Goal: Information Seeking & Learning: Find specific page/section

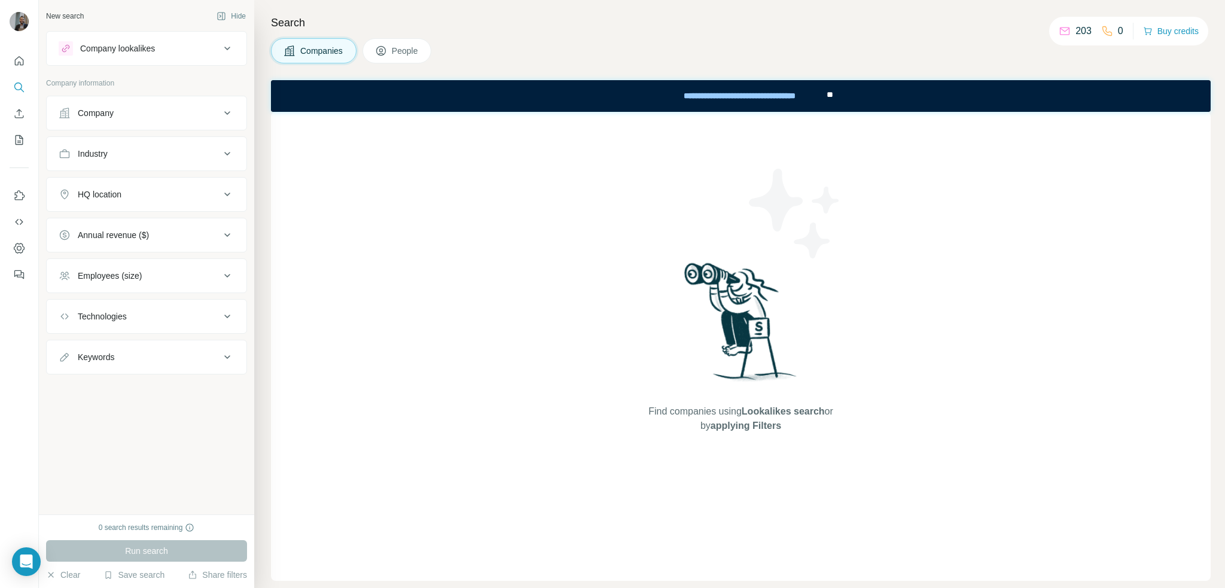
click at [849, 17] on h4 "Search" at bounding box center [741, 22] width 940 height 17
click at [1165, 25] on button "Buy credits" at bounding box center [1171, 31] width 56 height 17
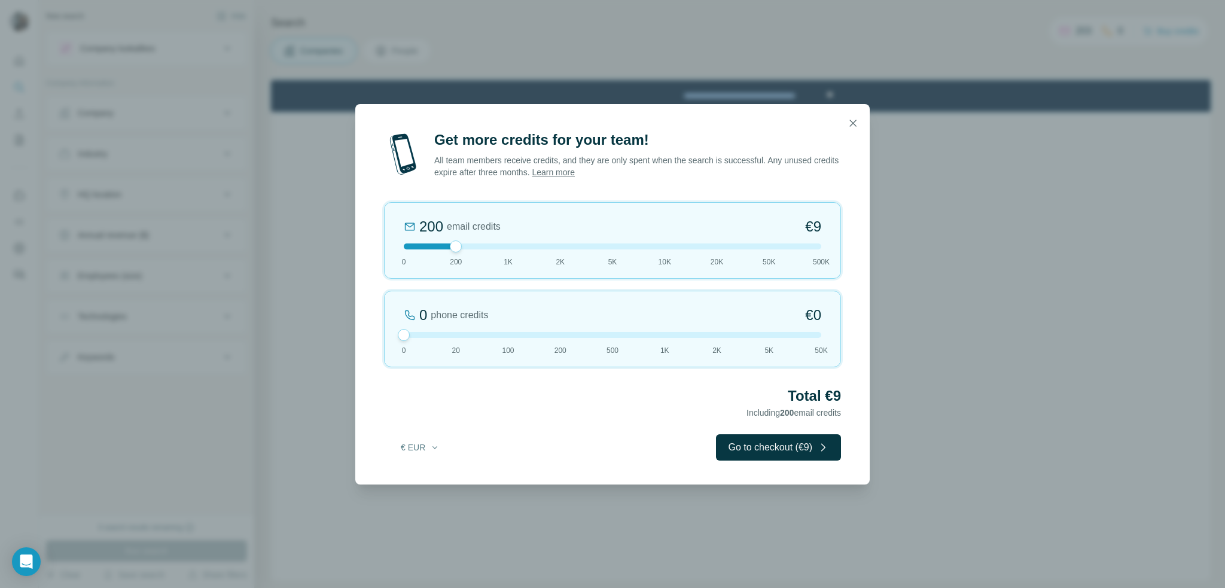
drag, startPoint x: 455, startPoint y: 336, endPoint x: 227, endPoint y: 322, distance: 228.9
click at [227, 322] on div "Get more credits for your team! All team members receive credits, and they are …" at bounding box center [612, 294] width 1225 height 588
click at [852, 122] on icon "button" at bounding box center [853, 123] width 7 height 7
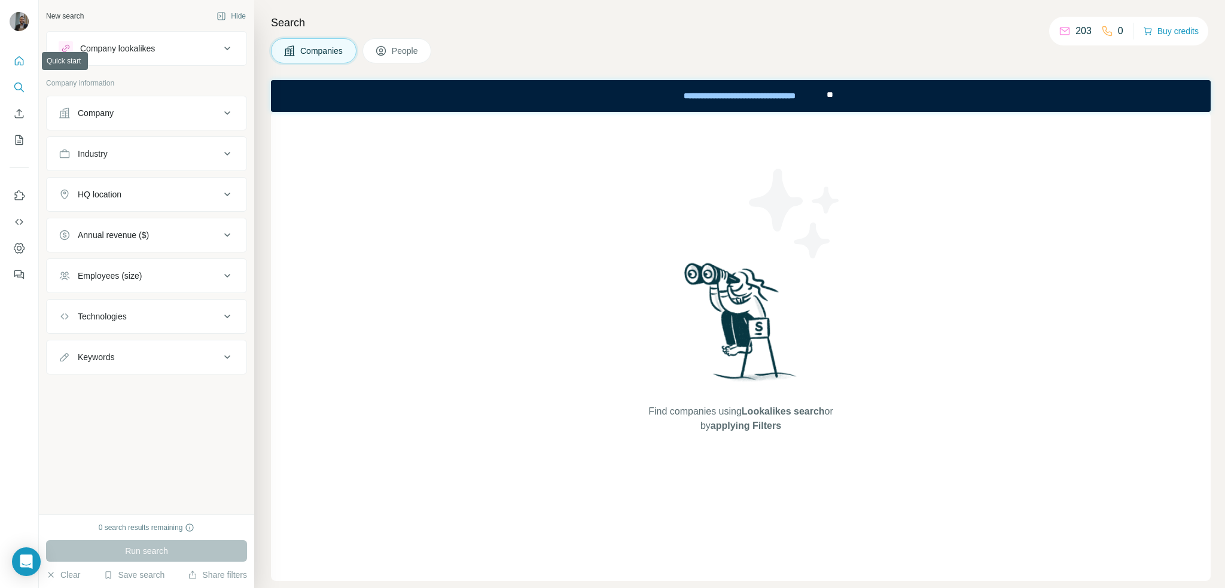
click at [19, 57] on icon "Quick start" at bounding box center [19, 61] width 12 height 12
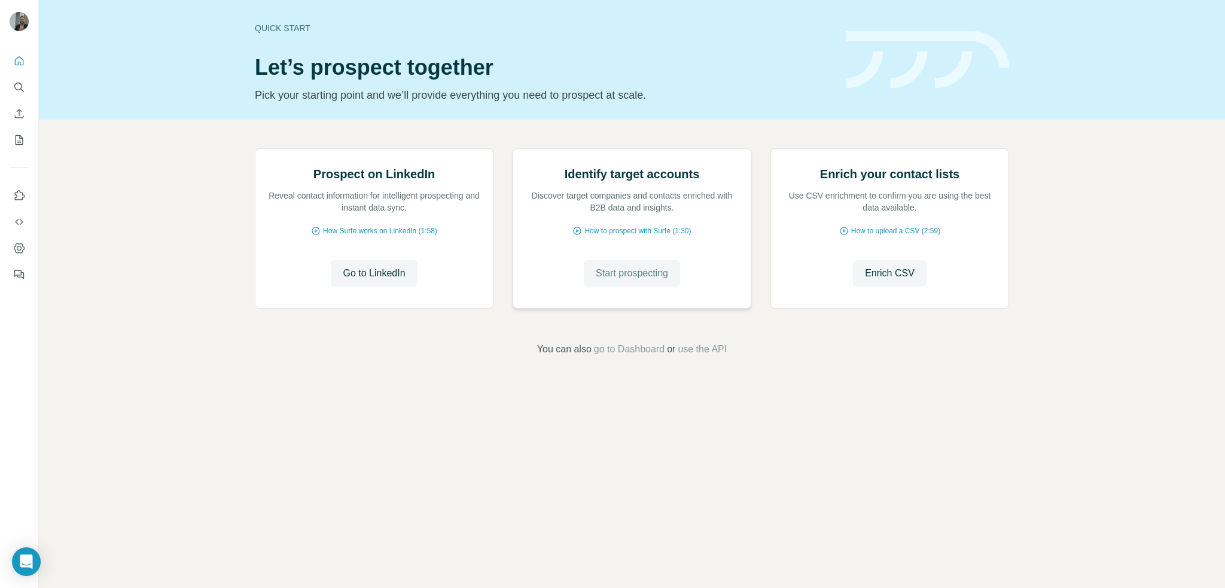
click at [641, 281] on span "Start prospecting" at bounding box center [632, 273] width 72 height 14
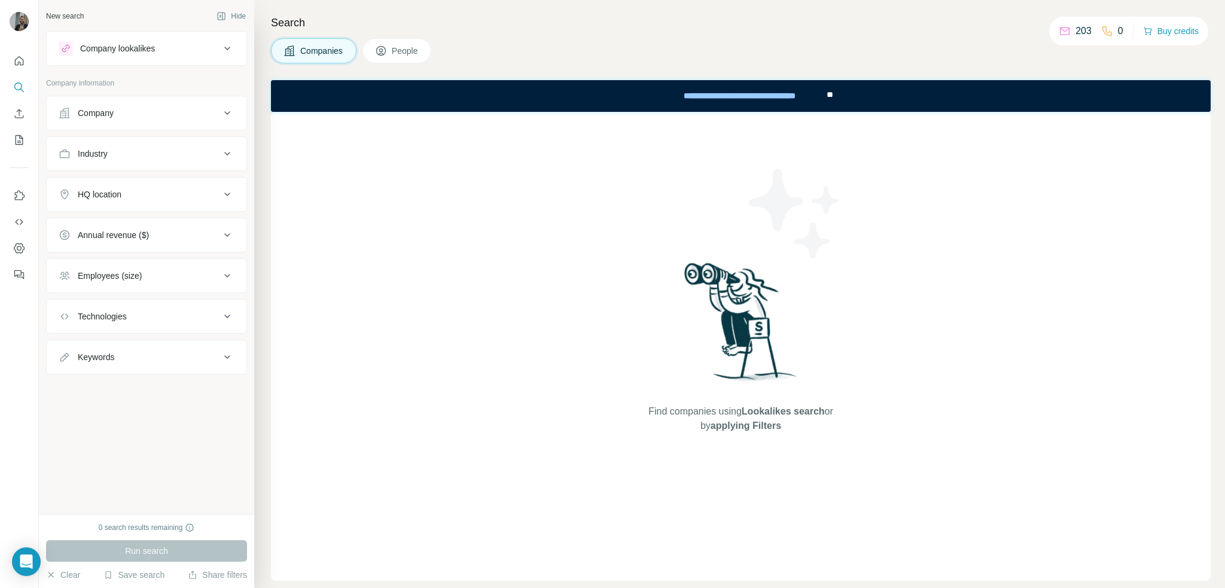
click at [388, 38] on button "People" at bounding box center [396, 50] width 69 height 25
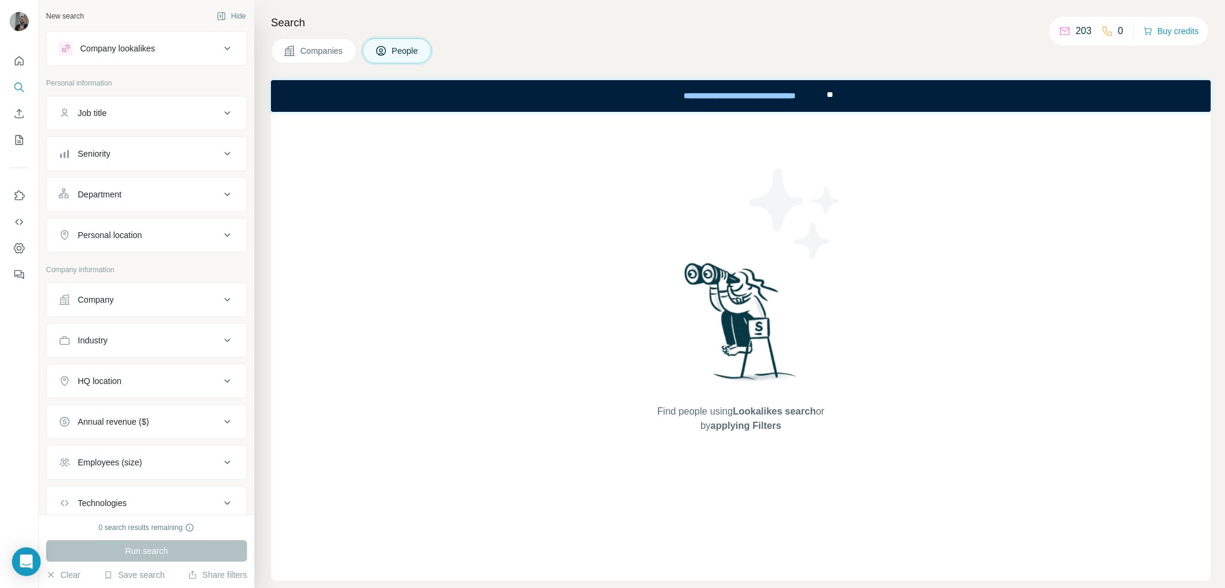
click at [220, 117] on icon at bounding box center [227, 113] width 14 height 14
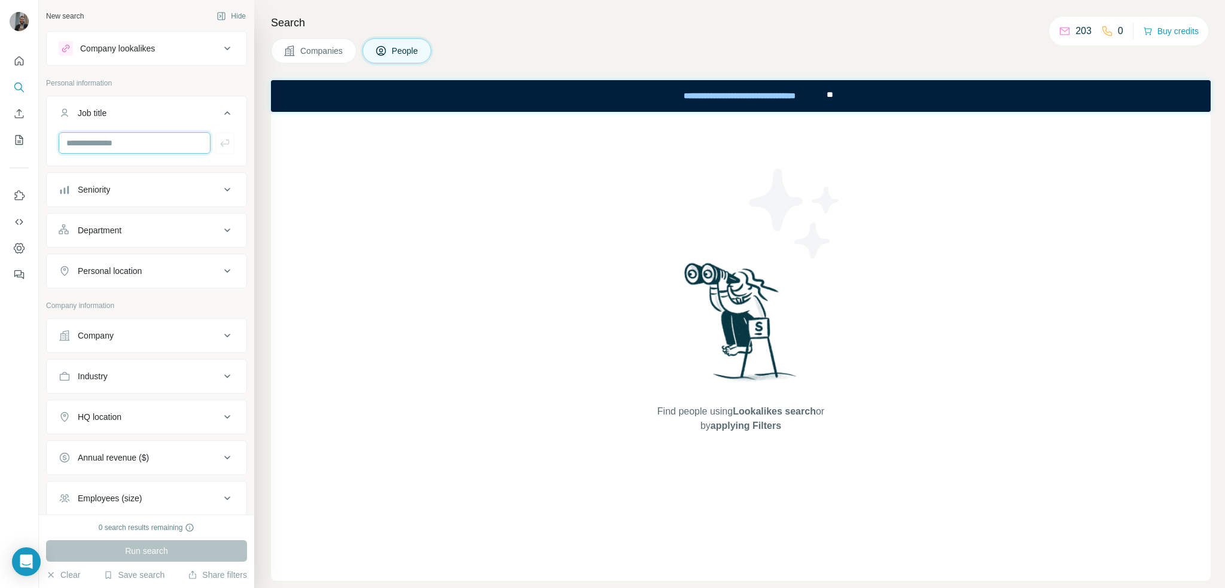
click at [137, 145] on input "text" at bounding box center [135, 143] width 152 height 22
type input "*"
type input "********"
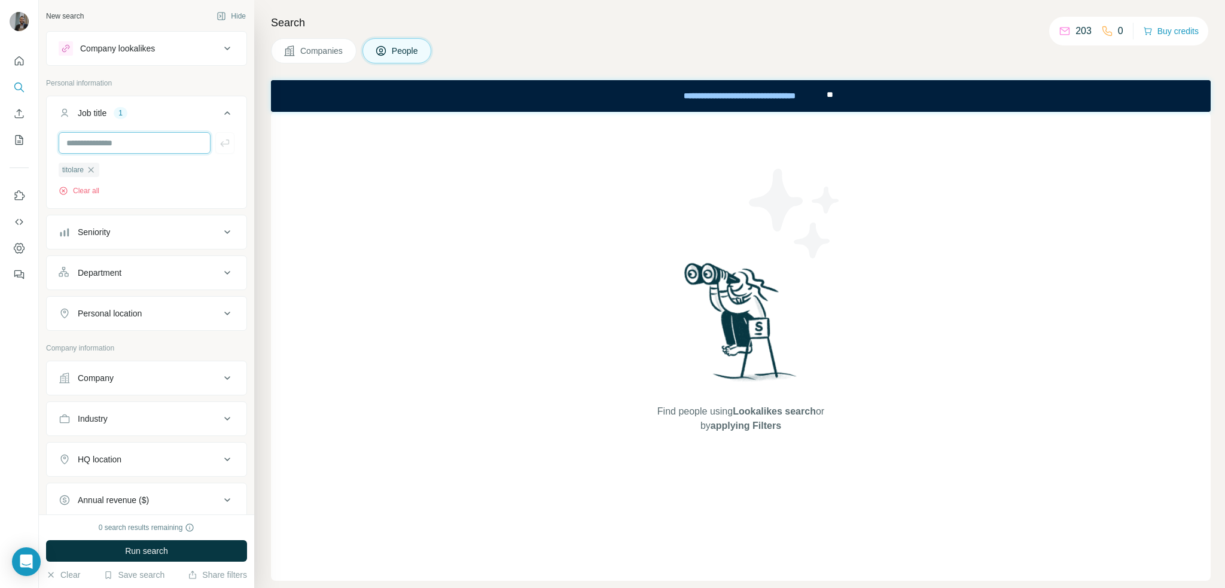
click at [137, 145] on input "text" at bounding box center [135, 143] width 152 height 22
type input "*****"
type input "**********"
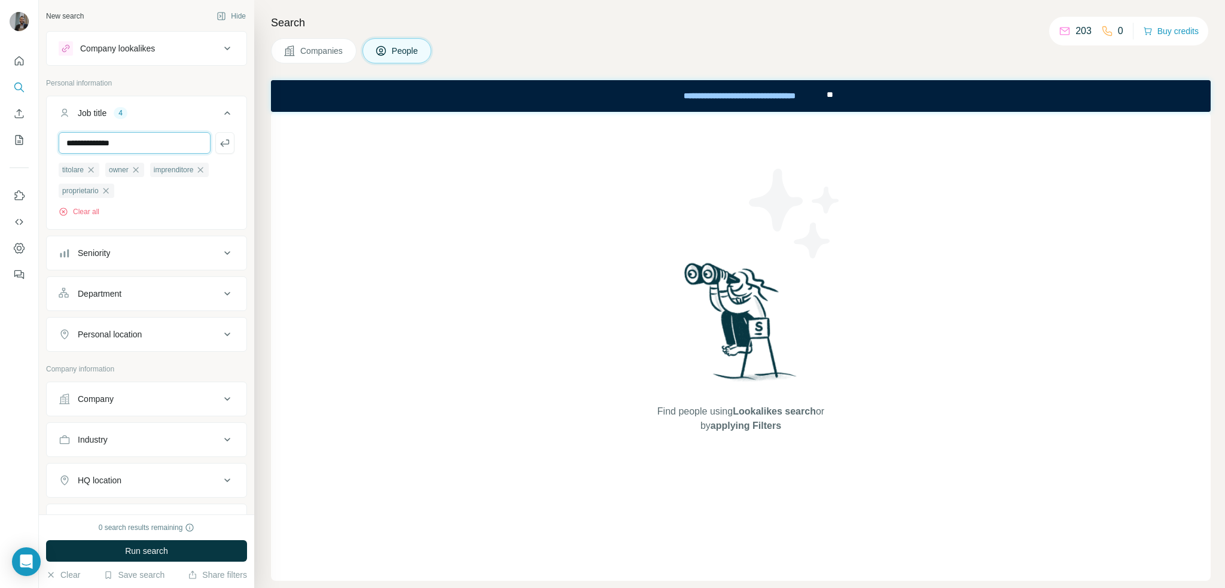
type input "**********"
click at [183, 190] on icon "button" at bounding box center [178, 191] width 10 height 10
click at [177, 263] on button "Seniority" at bounding box center [147, 253] width 200 height 29
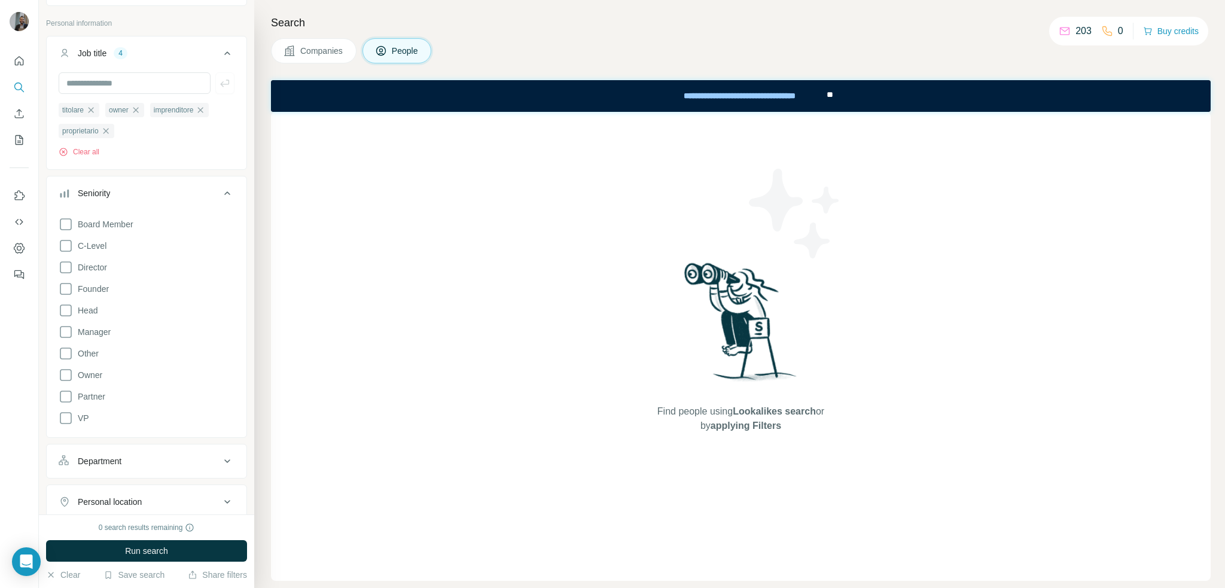
scroll to position [120, 0]
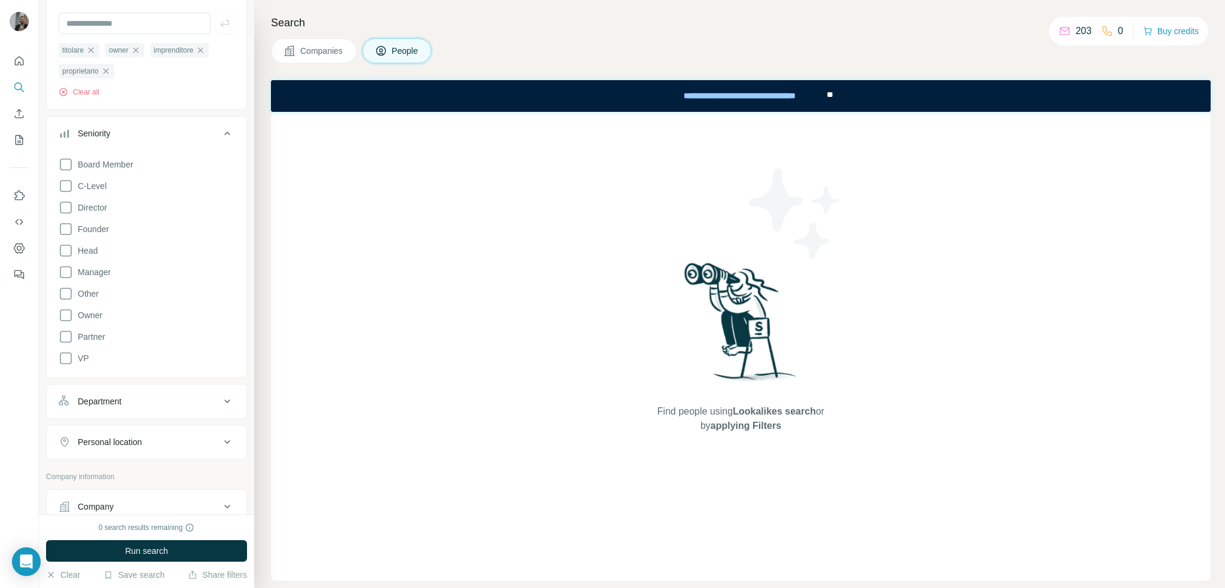
click at [221, 135] on icon at bounding box center [227, 133] width 14 height 14
click at [62, 208] on icon at bounding box center [66, 207] width 14 height 14
click at [68, 228] on icon at bounding box center [66, 229] width 14 height 14
click at [68, 317] on icon at bounding box center [66, 315] width 14 height 14
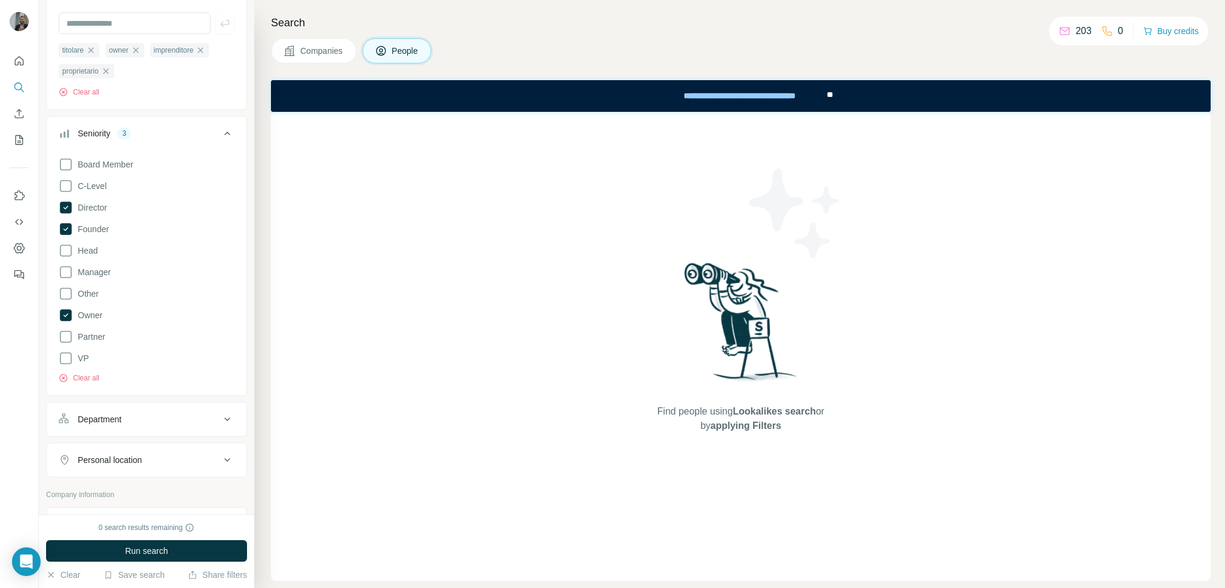
click at [220, 134] on icon at bounding box center [227, 133] width 14 height 14
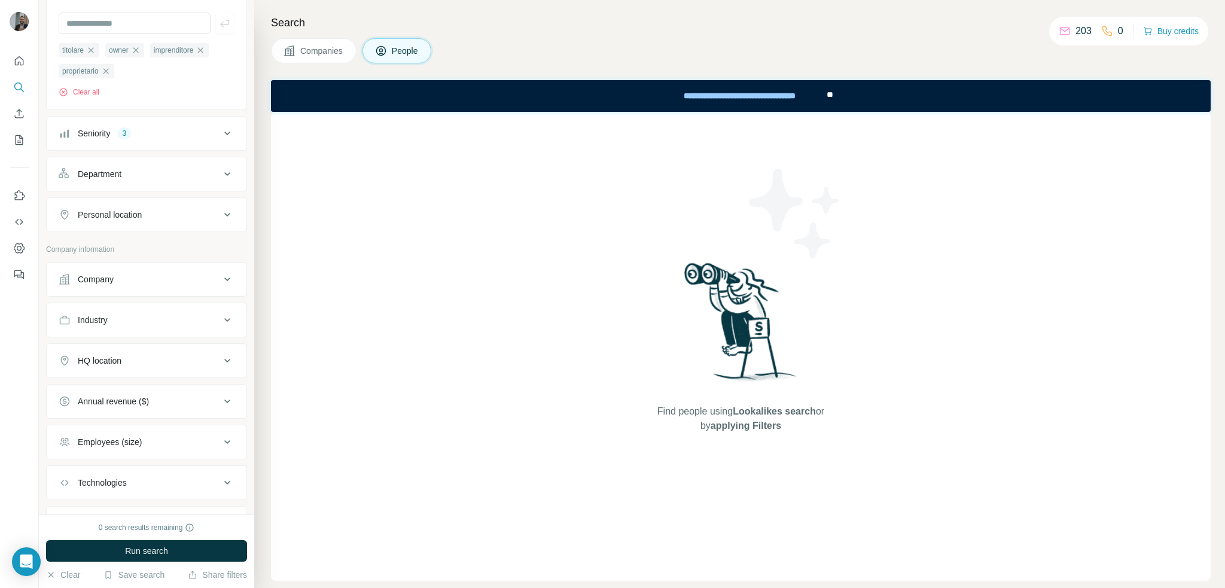
scroll to position [60, 0]
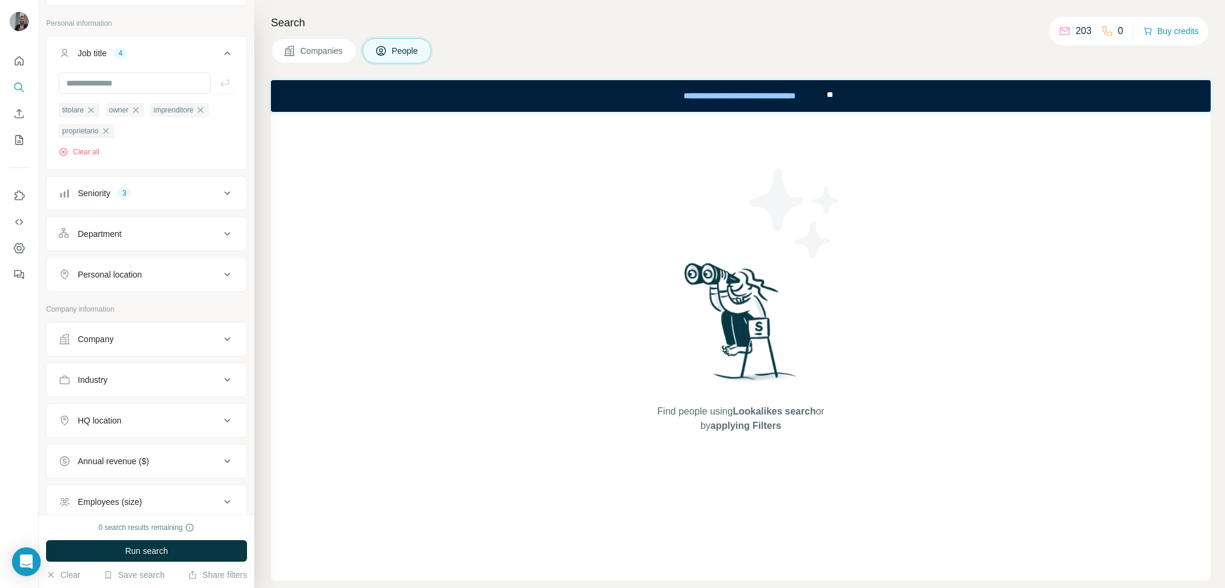
click at [221, 273] on icon at bounding box center [227, 274] width 14 height 14
click at [185, 301] on input "text" at bounding box center [147, 305] width 176 height 22
click at [87, 334] on label "🇮🇹 Italy" at bounding box center [119, 336] width 100 height 14
click at [135, 309] on input "****" at bounding box center [147, 305] width 176 height 22
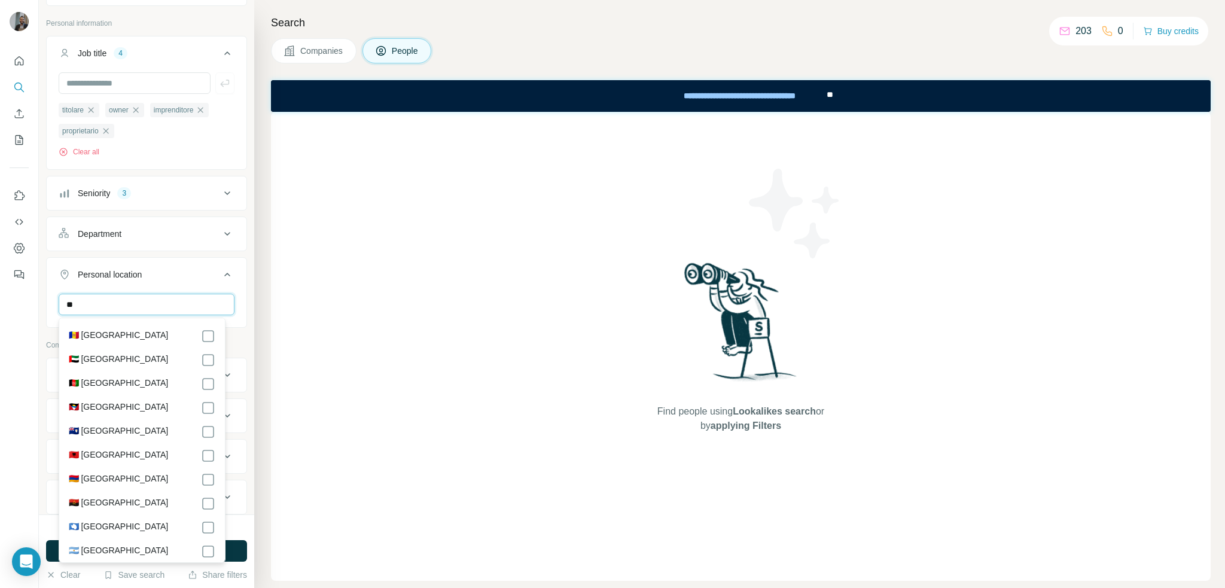
type input "*"
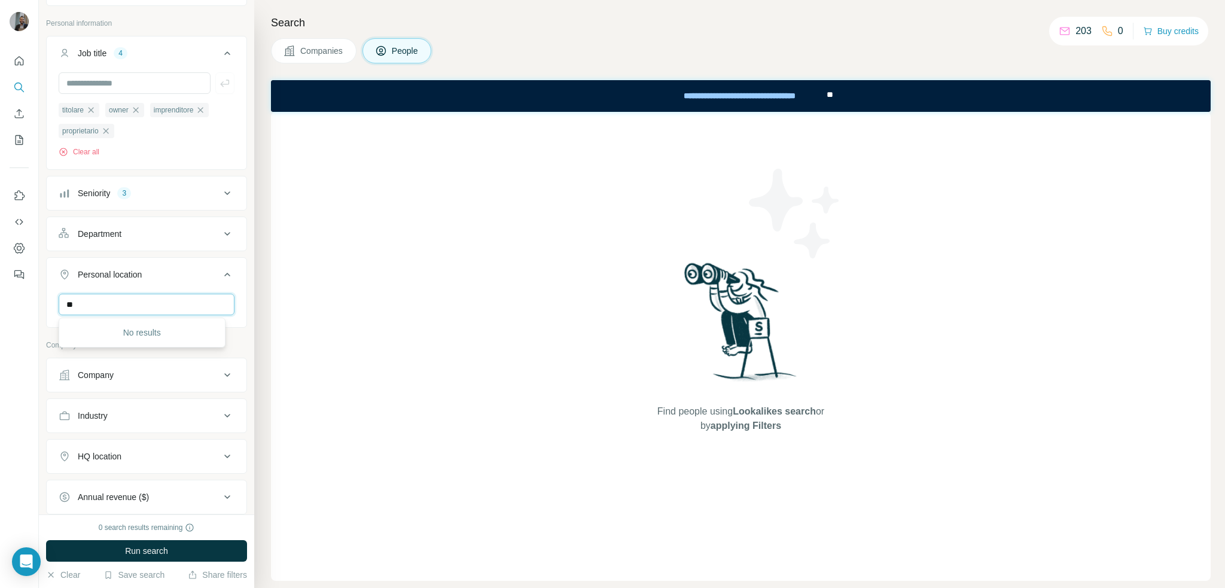
type input "*"
type input "*****"
click at [292, 255] on div "Find people using Lookalikes search or by applying Filters" at bounding box center [741, 346] width 940 height 469
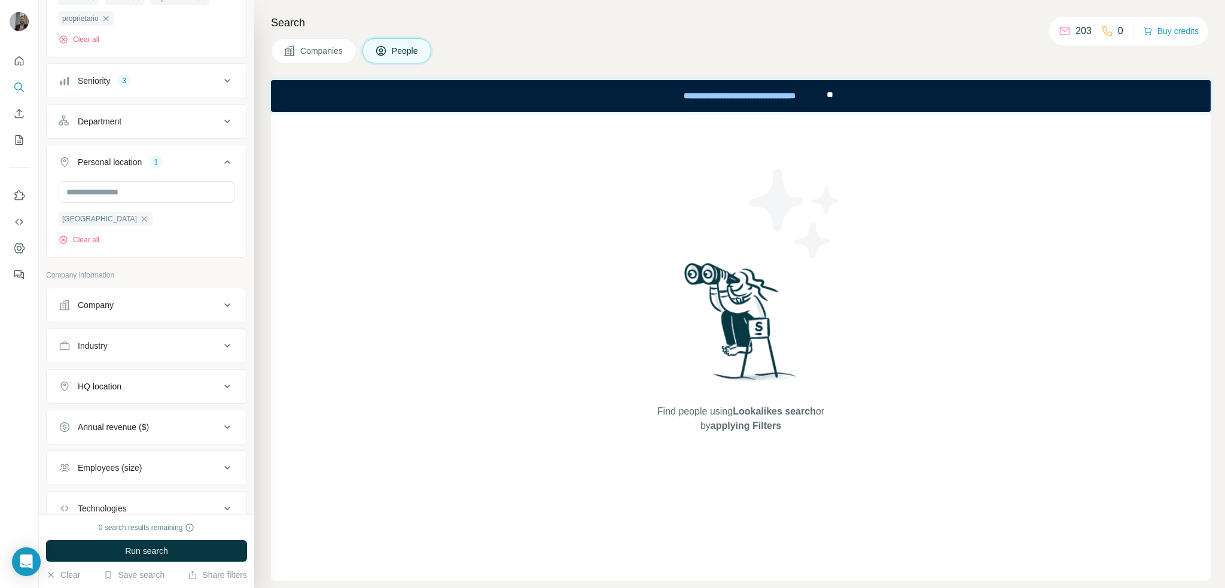
scroll to position [179, 0]
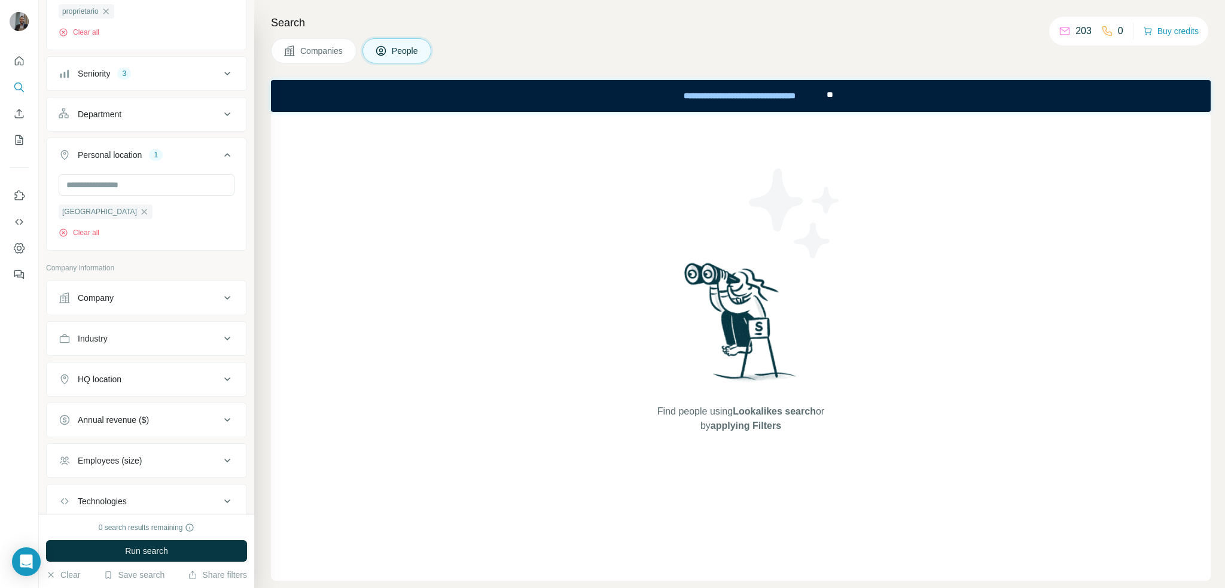
click at [220, 298] on icon at bounding box center [227, 298] width 14 height 14
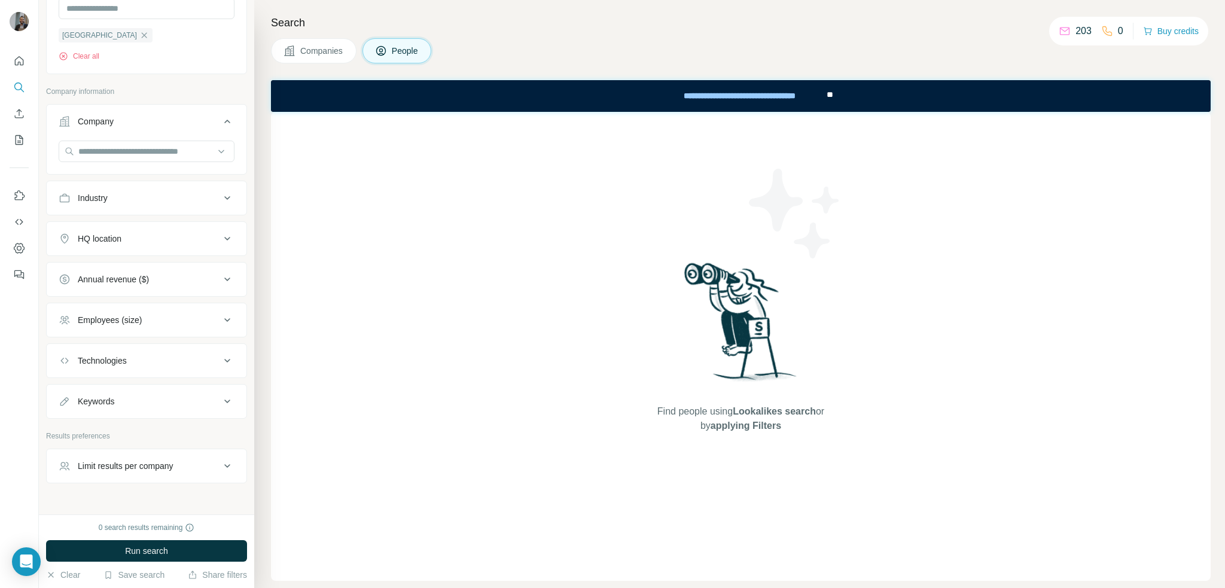
scroll to position [359, 0]
click at [200, 191] on div "Industry" at bounding box center [139, 195] width 161 height 12
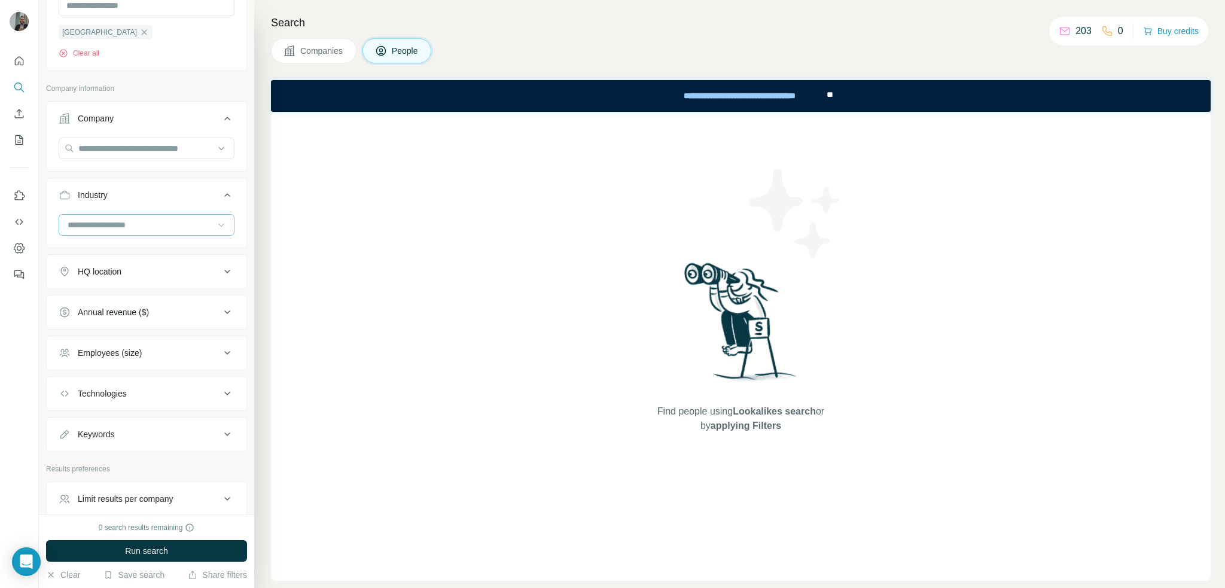
click at [215, 218] on div at bounding box center [221, 225] width 12 height 22
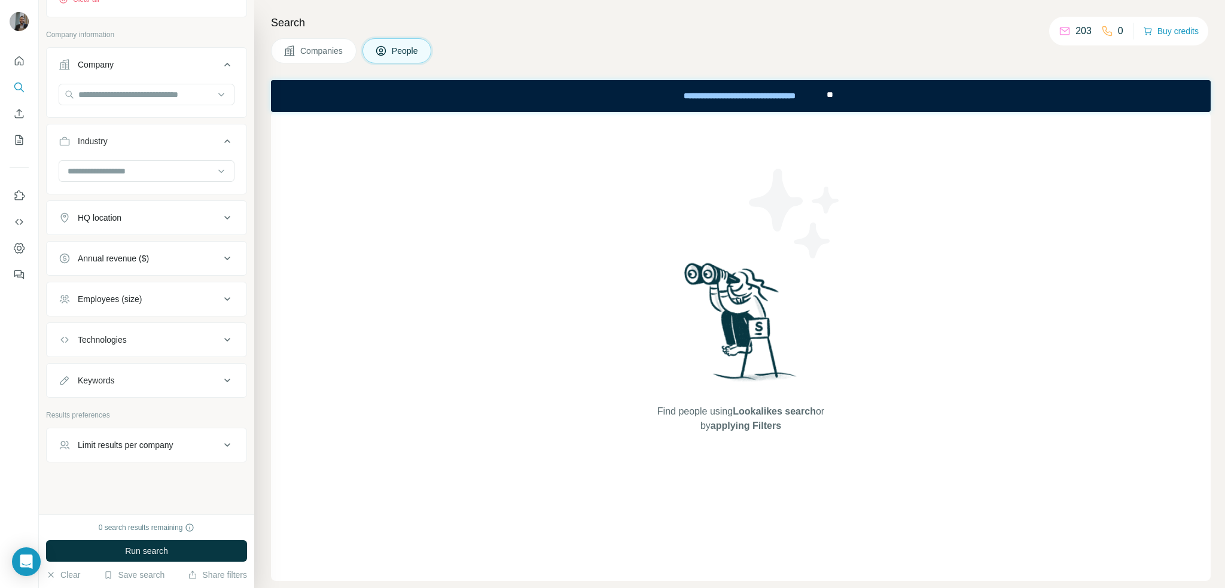
scroll to position [413, 0]
click at [222, 444] on icon at bounding box center [227, 444] width 14 height 14
click at [167, 479] on input "number" at bounding box center [147, 475] width 176 height 22
type input "*"
click at [300, 446] on div "Find people using Lookalikes search or by applying Filters" at bounding box center [741, 346] width 940 height 469
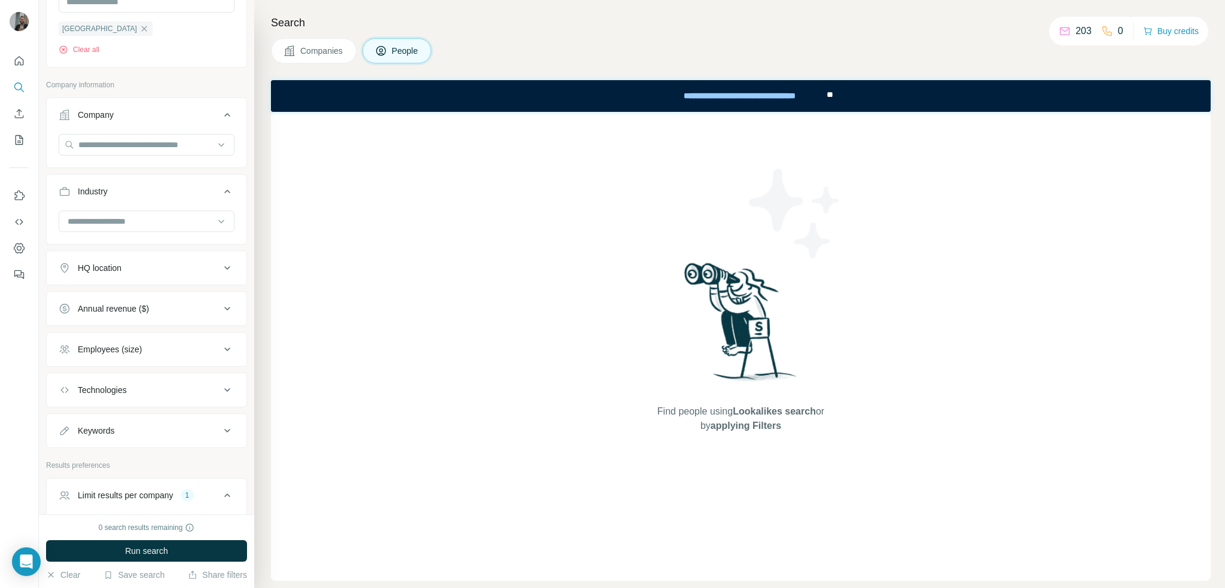
scroll to position [361, 0]
click at [196, 433] on div "Keywords" at bounding box center [139, 432] width 161 height 12
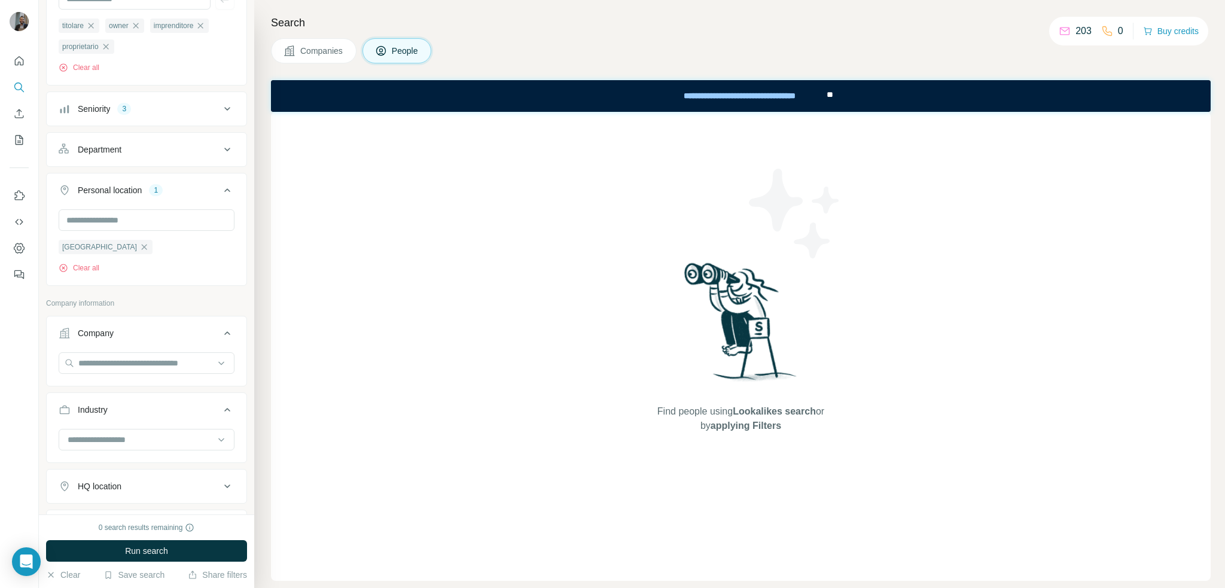
scroll to position [181, 0]
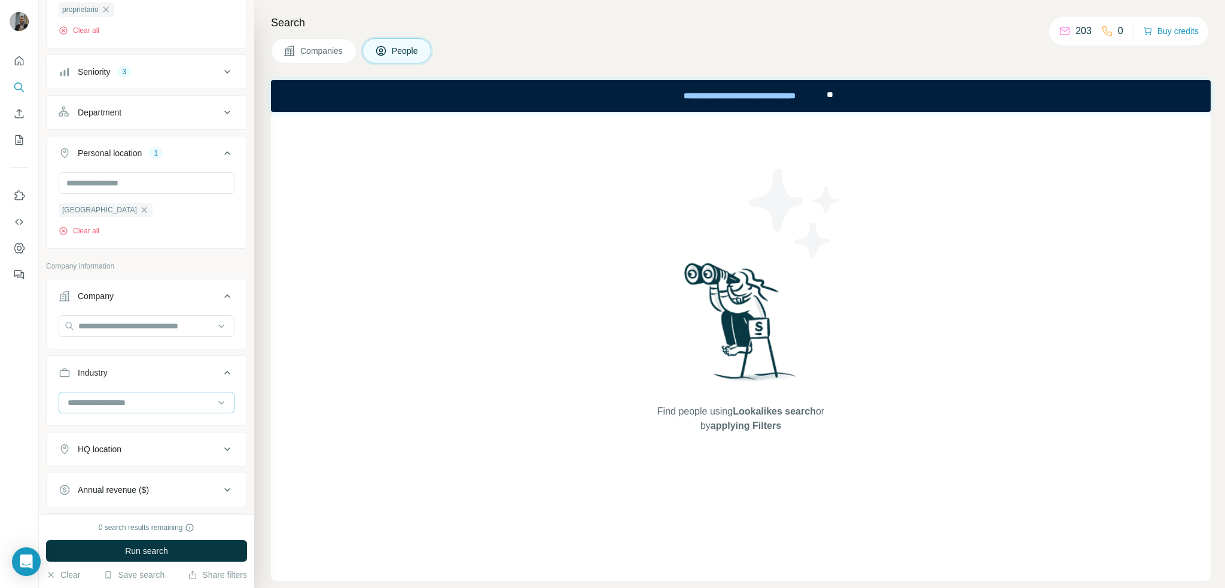
click at [194, 406] on input at bounding box center [140, 402] width 148 height 13
click at [191, 547] on button "Run search" at bounding box center [146, 551] width 201 height 22
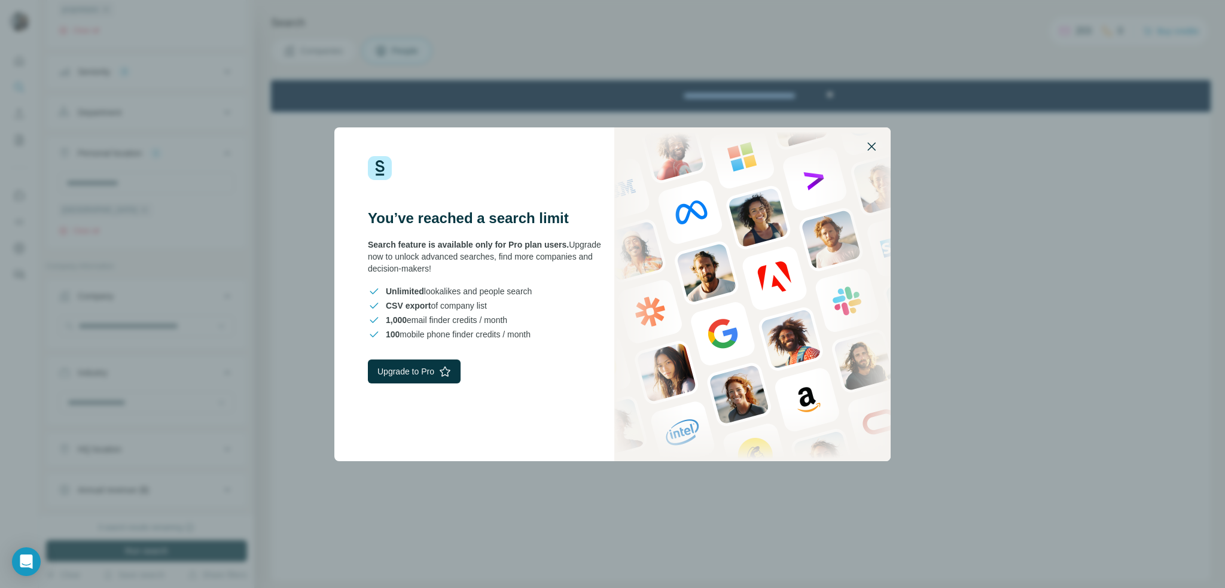
click at [878, 140] on icon "button" at bounding box center [871, 146] width 14 height 14
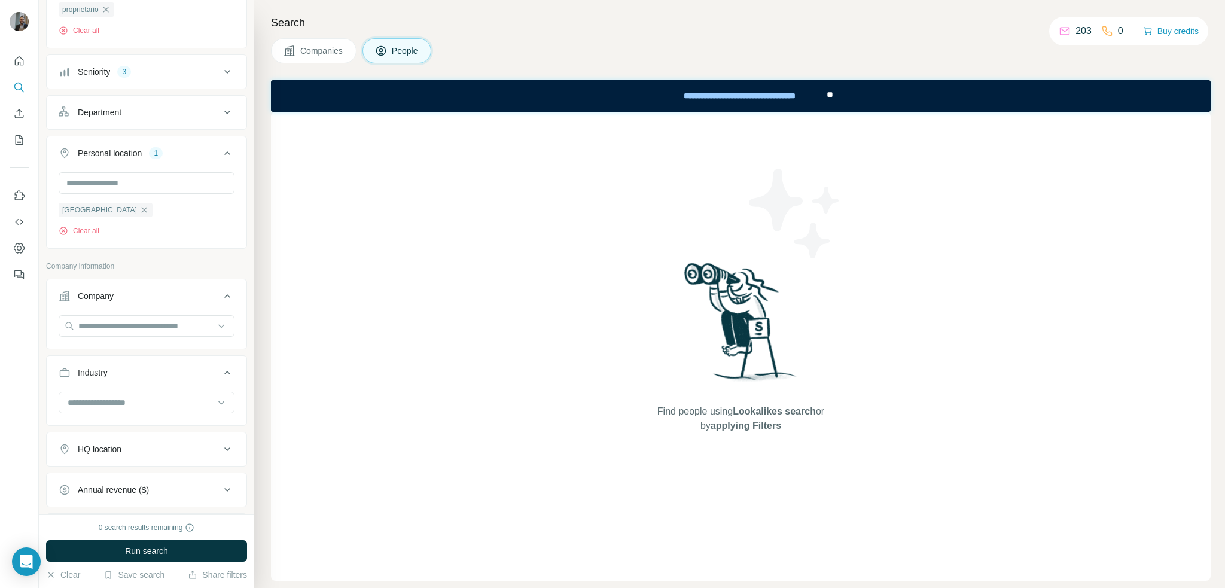
click at [771, 26] on h4 "Search" at bounding box center [741, 22] width 940 height 17
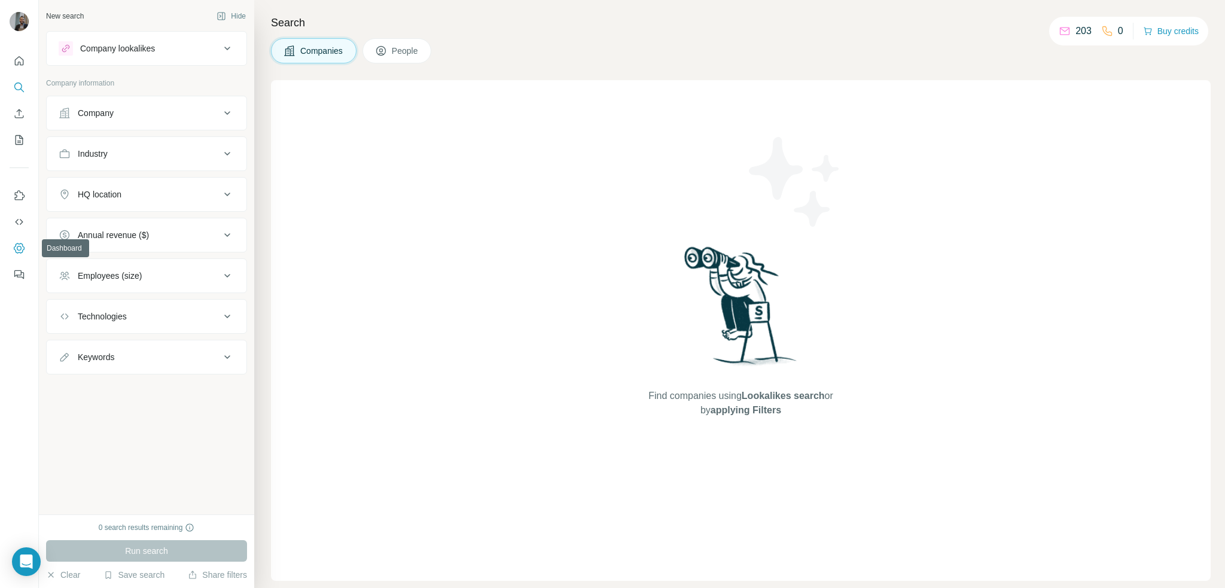
click at [22, 247] on icon "Dashboard" at bounding box center [19, 248] width 12 height 12
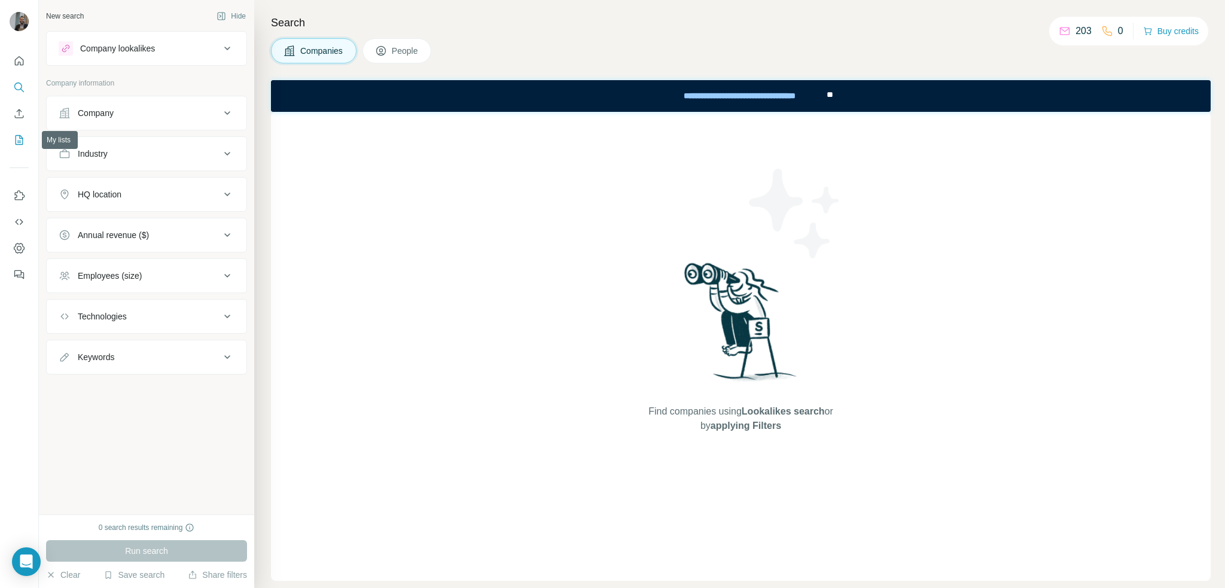
click at [19, 138] on icon "My lists" at bounding box center [19, 140] width 12 height 12
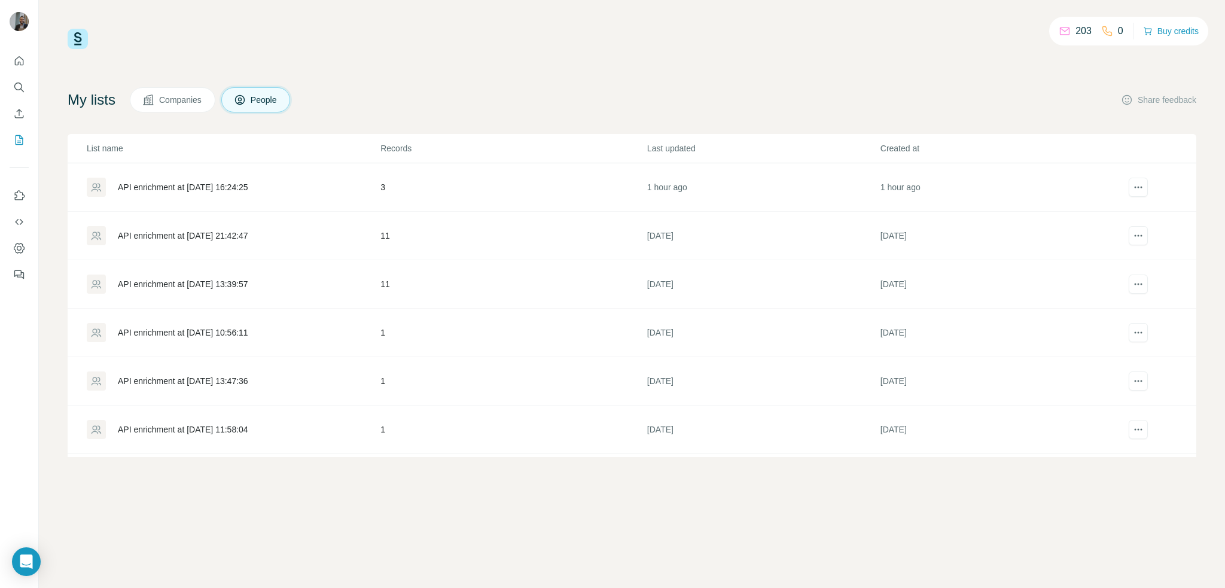
click at [698, 49] on div "203 0 Buy credits My lists Companies People Share feedback List name Records La…" at bounding box center [632, 243] width 1129 height 428
click at [20, 86] on icon "Search" at bounding box center [19, 87] width 12 height 12
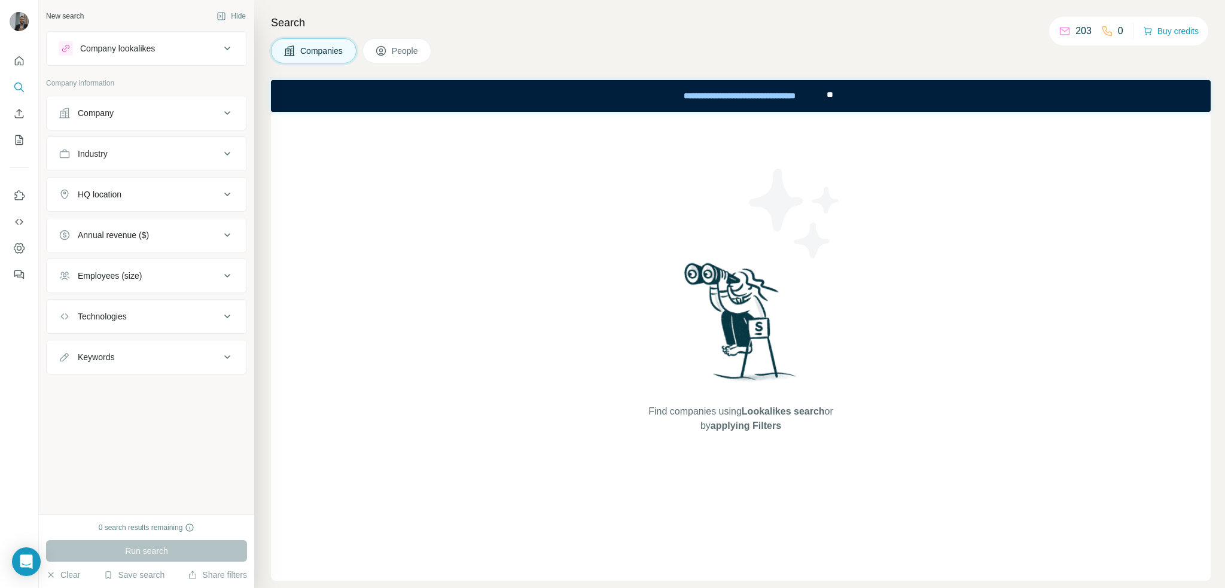
click at [191, 471] on div "New search Hide Company lookalikes Company information Company Industry HQ loca…" at bounding box center [146, 257] width 215 height 514
drag, startPoint x: 723, startPoint y: 34, endPoint x: 741, endPoint y: 33, distance: 17.4
click at [724, 33] on div "Search Companies People Find companies using Lookalikes search or by applying F…" at bounding box center [739, 294] width 971 height 588
click at [737, 32] on div "Search Companies People Find companies using Lookalikes search or by applying F…" at bounding box center [739, 294] width 971 height 588
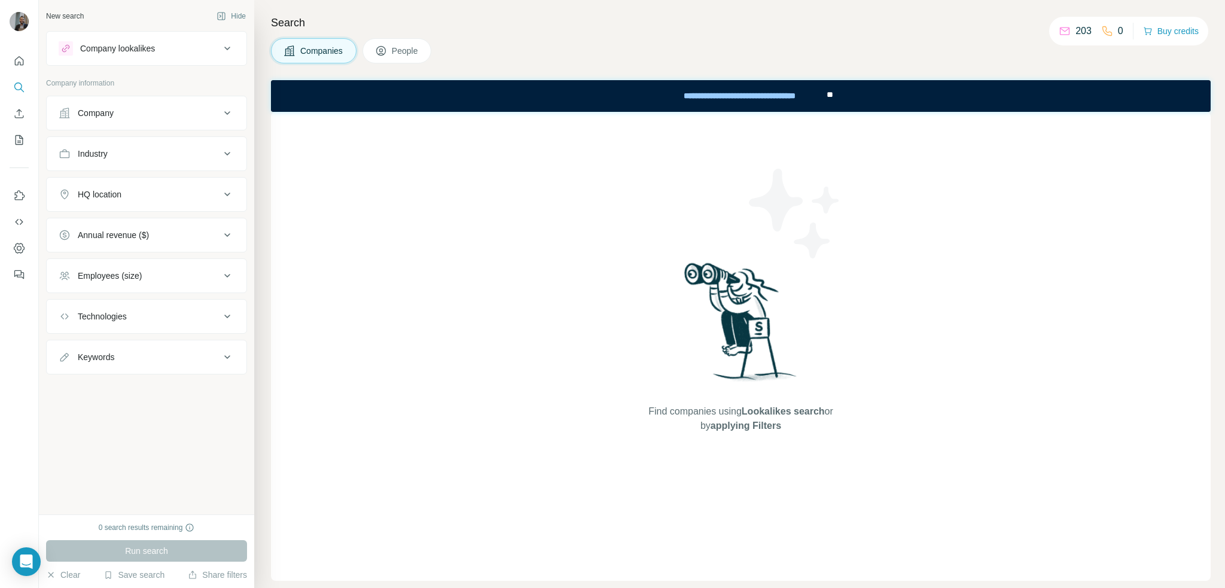
click at [737, 32] on div "Search Companies People Find companies using Lookalikes search or by applying F…" at bounding box center [739, 294] width 971 height 588
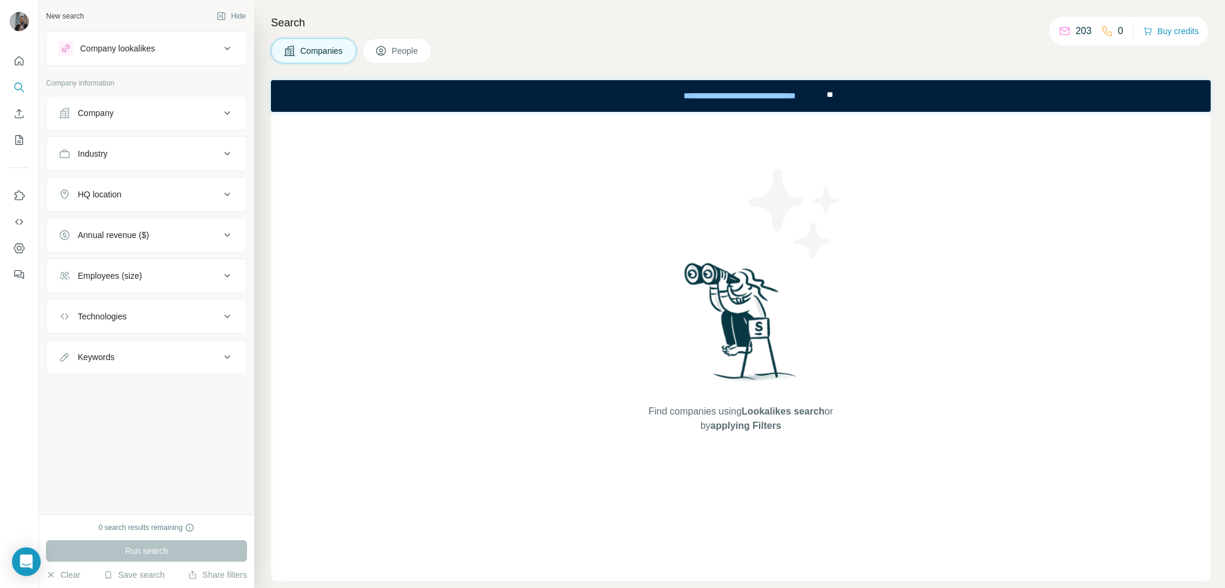
click at [737, 32] on div "Search Companies People Find companies using Lookalikes search or by applying F…" at bounding box center [739, 294] width 971 height 588
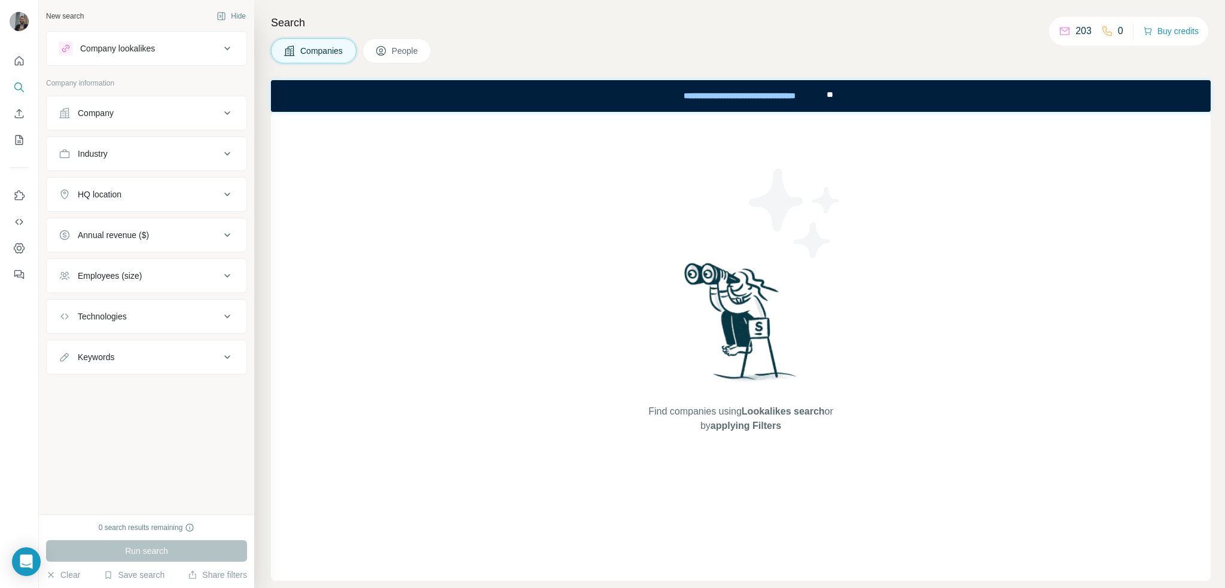
click at [737, 32] on div "Search Companies People Find companies using Lookalikes search or by applying F…" at bounding box center [739, 294] width 971 height 588
click at [1168, 25] on button "Buy credits" at bounding box center [1171, 31] width 56 height 17
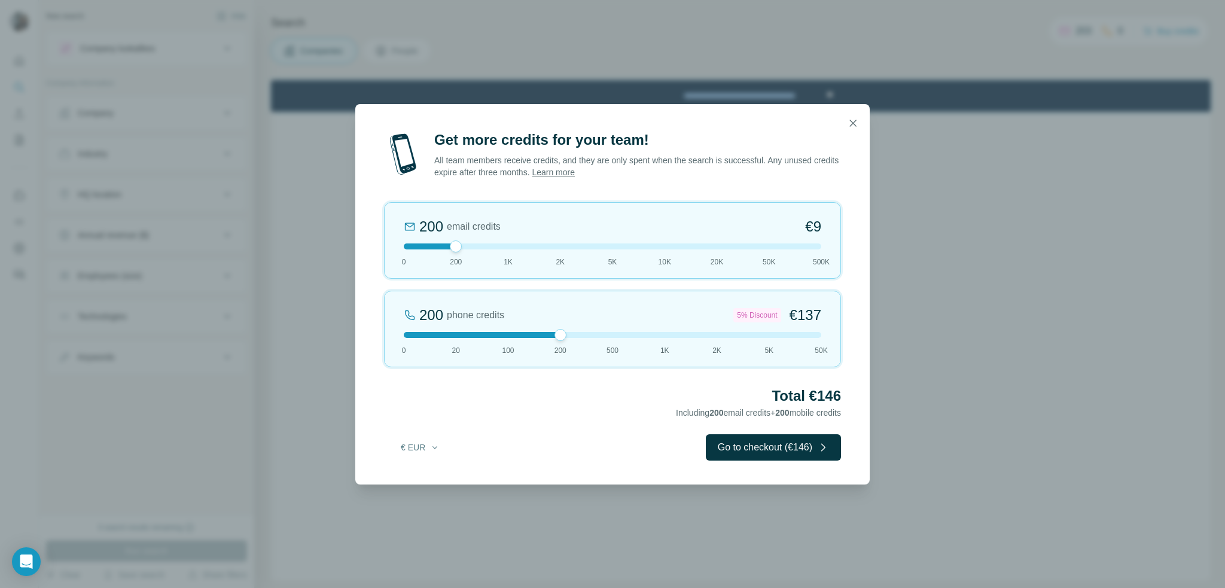
drag, startPoint x: 454, startPoint y: 334, endPoint x: 553, endPoint y: 327, distance: 99.0
click at [553, 327] on div "200 phone credits 5% Discount €137 0 20 100 200 500 1K 2K 5K 50K" at bounding box center [612, 329] width 457 height 77
drag, startPoint x: 457, startPoint y: 245, endPoint x: 376, endPoint y: 245, distance: 80.7
click at [376, 245] on div "Get more credits for your team! All team members receive credits, and they are …" at bounding box center [612, 307] width 514 height 354
drag, startPoint x: 405, startPoint y: 246, endPoint x: 441, endPoint y: 243, distance: 36.0
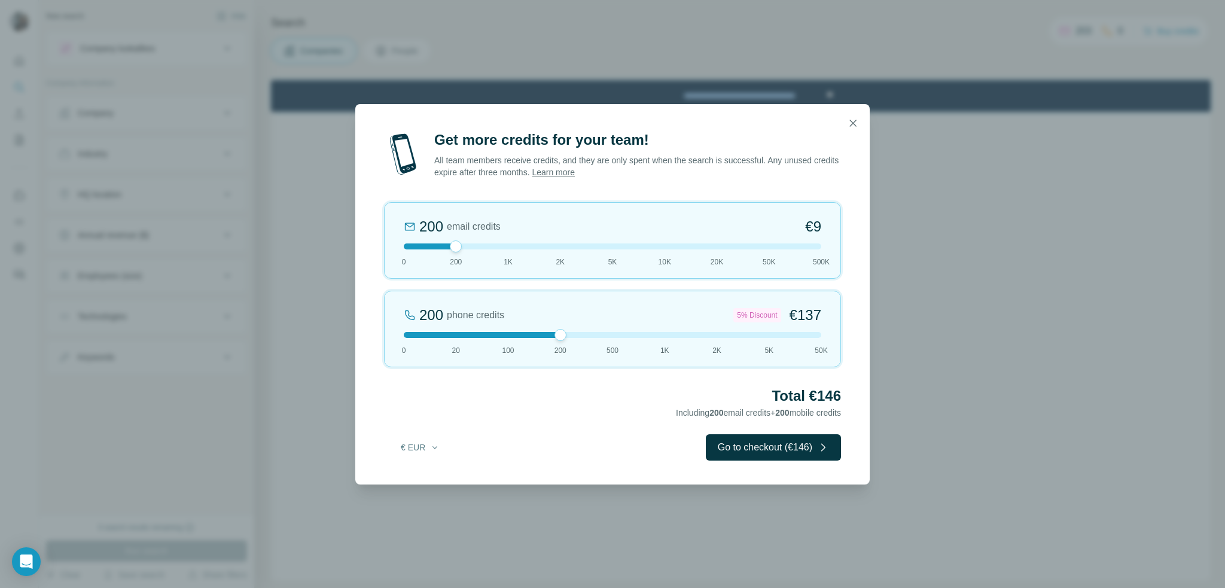
click at [441, 243] on div at bounding box center [613, 246] width 418 height 6
drag, startPoint x: 563, startPoint y: 332, endPoint x: 558, endPoint y: 337, distance: 7.2
click at [558, 337] on div at bounding box center [560, 335] width 12 height 12
click at [854, 121] on icon "button" at bounding box center [853, 123] width 7 height 7
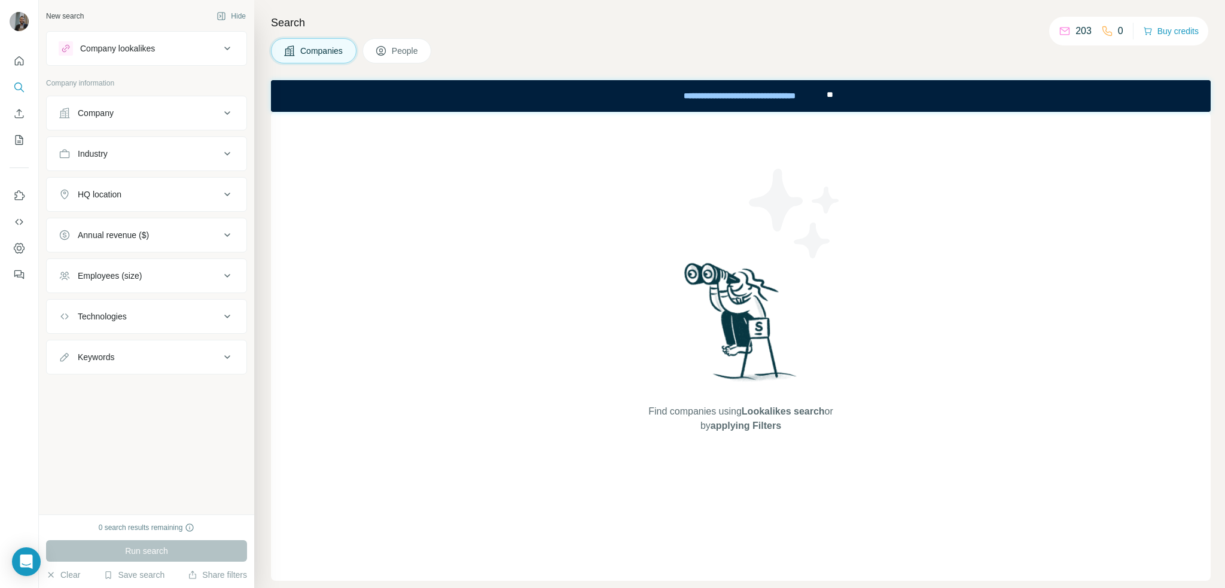
click at [890, 35] on div "Search Companies People Find companies using Lookalikes search or by applying F…" at bounding box center [739, 294] width 971 height 588
